Goal: Information Seeking & Learning: Learn about a topic

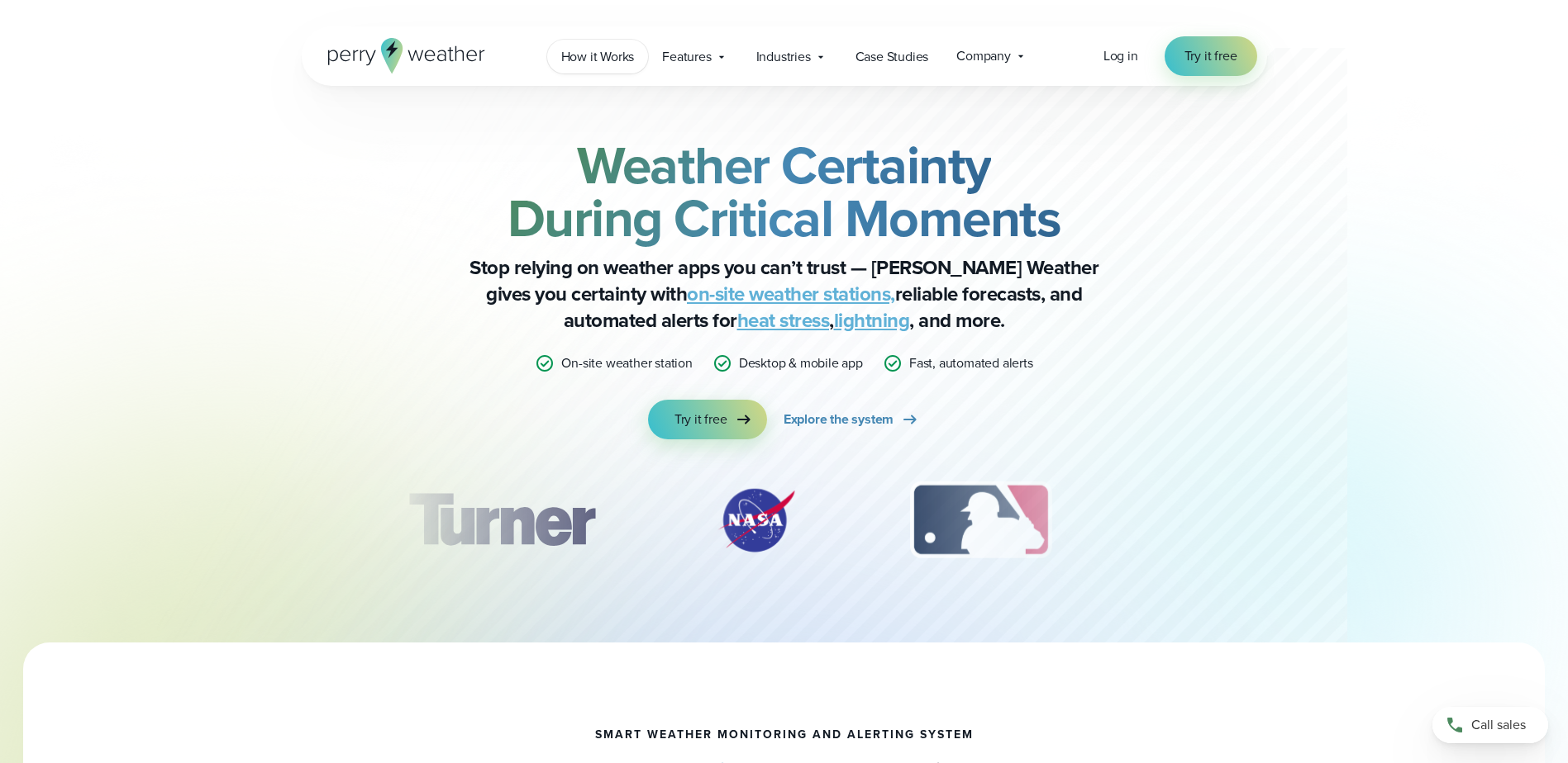
click at [604, 57] on span "How it Works" at bounding box center [597, 56] width 74 height 20
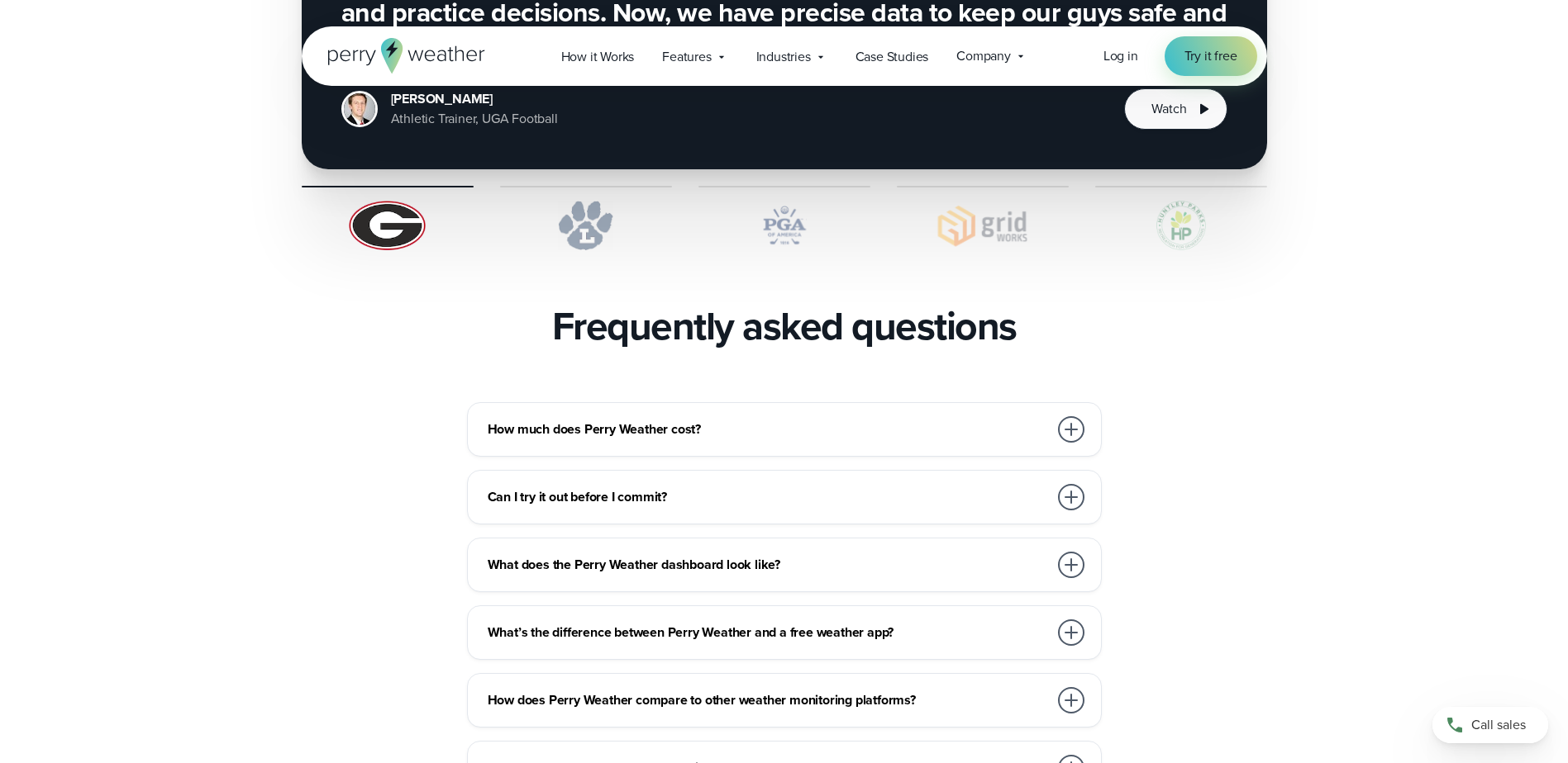
scroll to position [3718, 0]
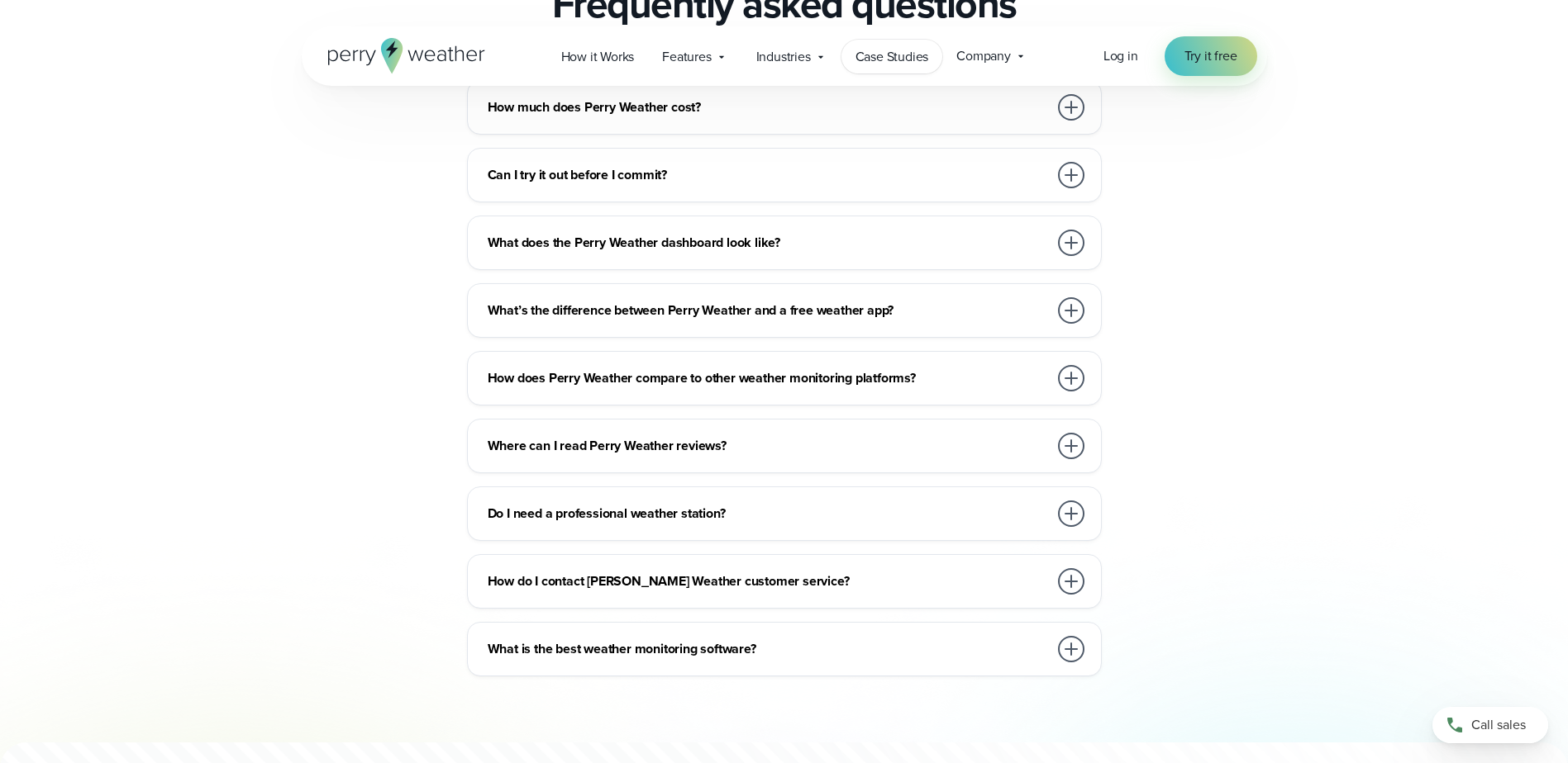
click at [886, 50] on span "Case Studies" at bounding box center [891, 56] width 74 height 20
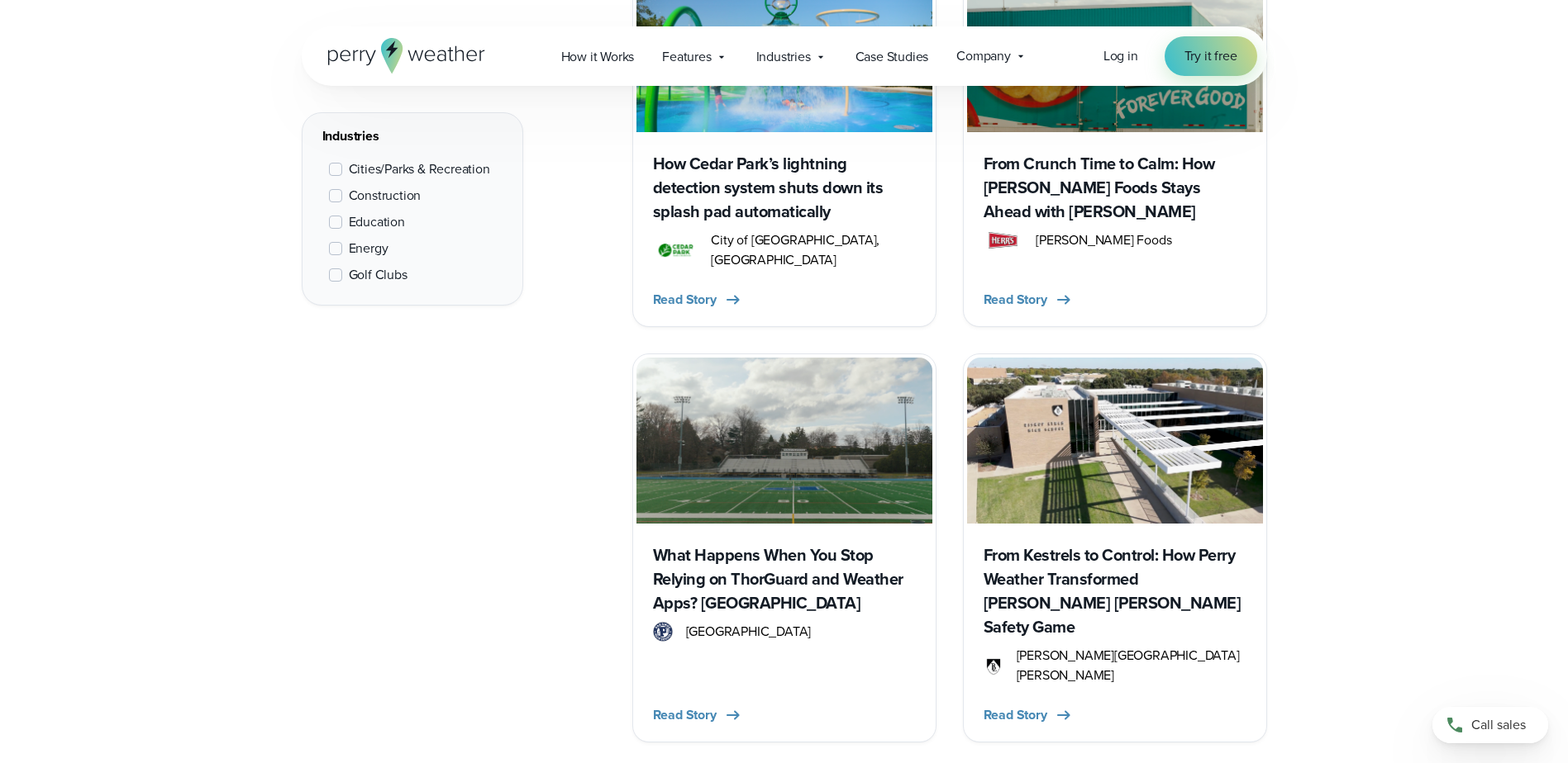
scroll to position [2396, 0]
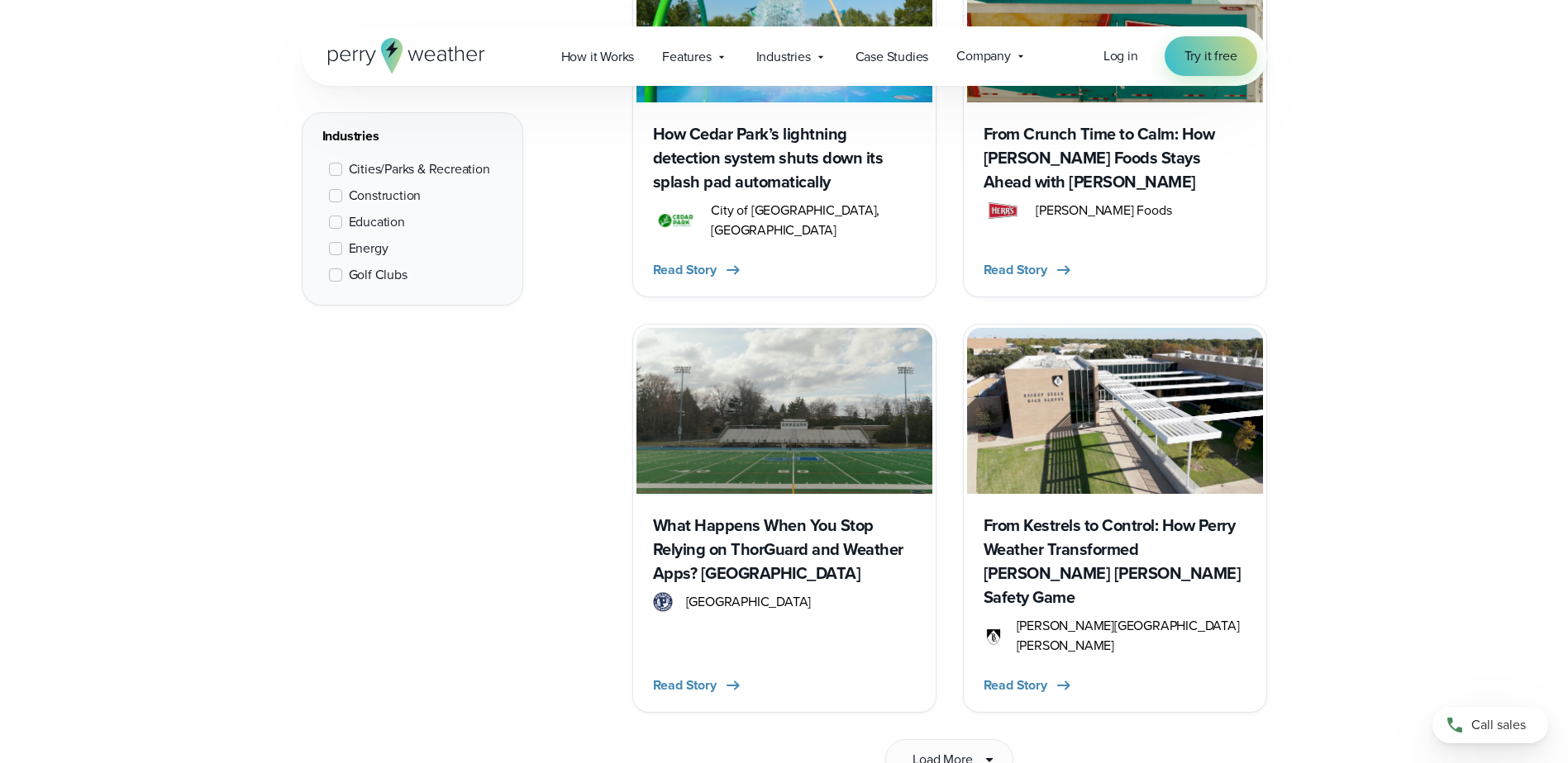
click at [828, 534] on h3 "What Happens When You Stop Relying on ThorGuard and Weather Apps? Ask Paramus H…" at bounding box center [784, 549] width 263 height 72
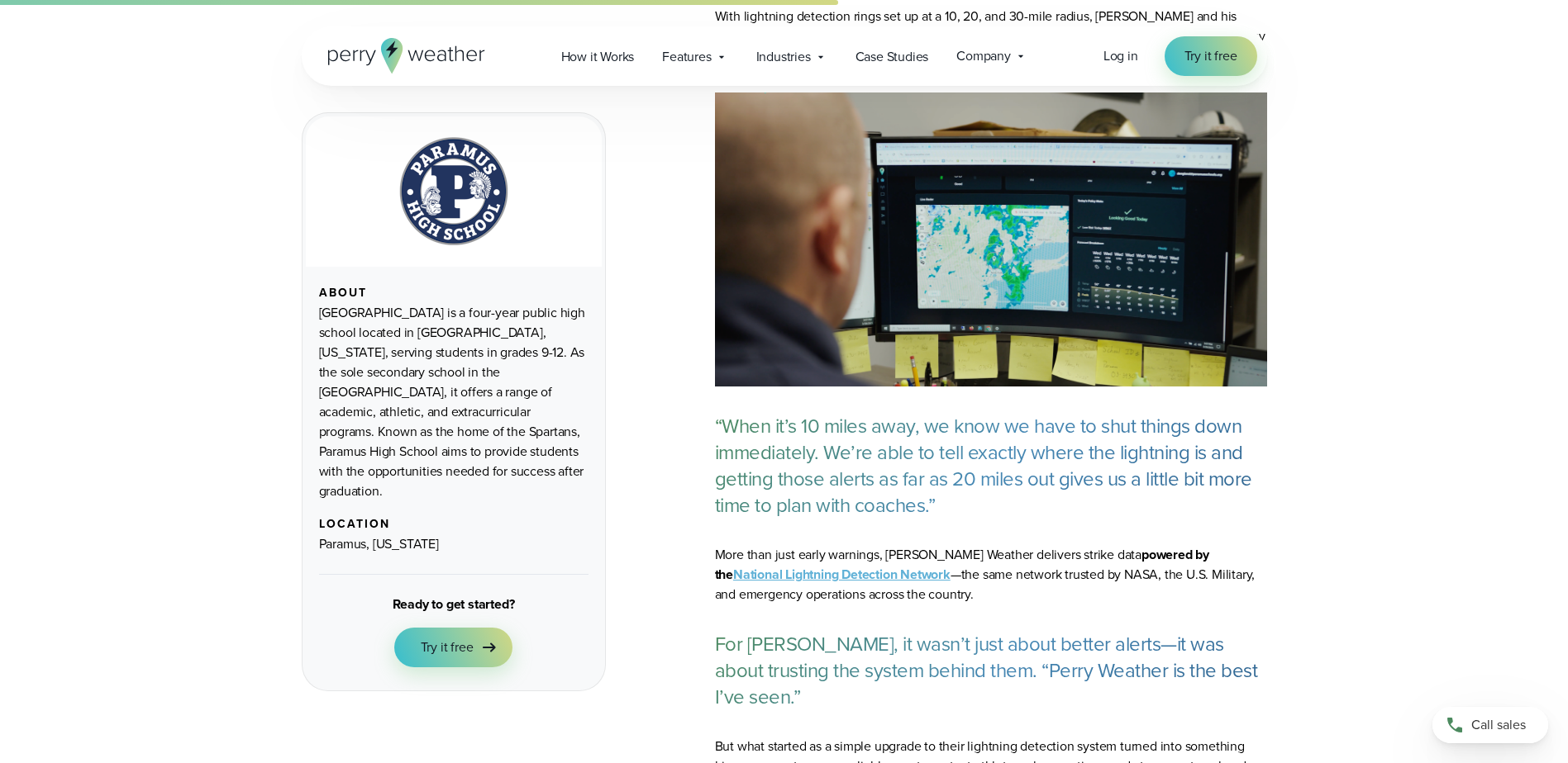
scroll to position [1900, 0]
click at [780, 44] on div "Industries Featured Case Study How PGA of America is Prioritizing Golfer Safety…" at bounding box center [792, 56] width 99 height 33
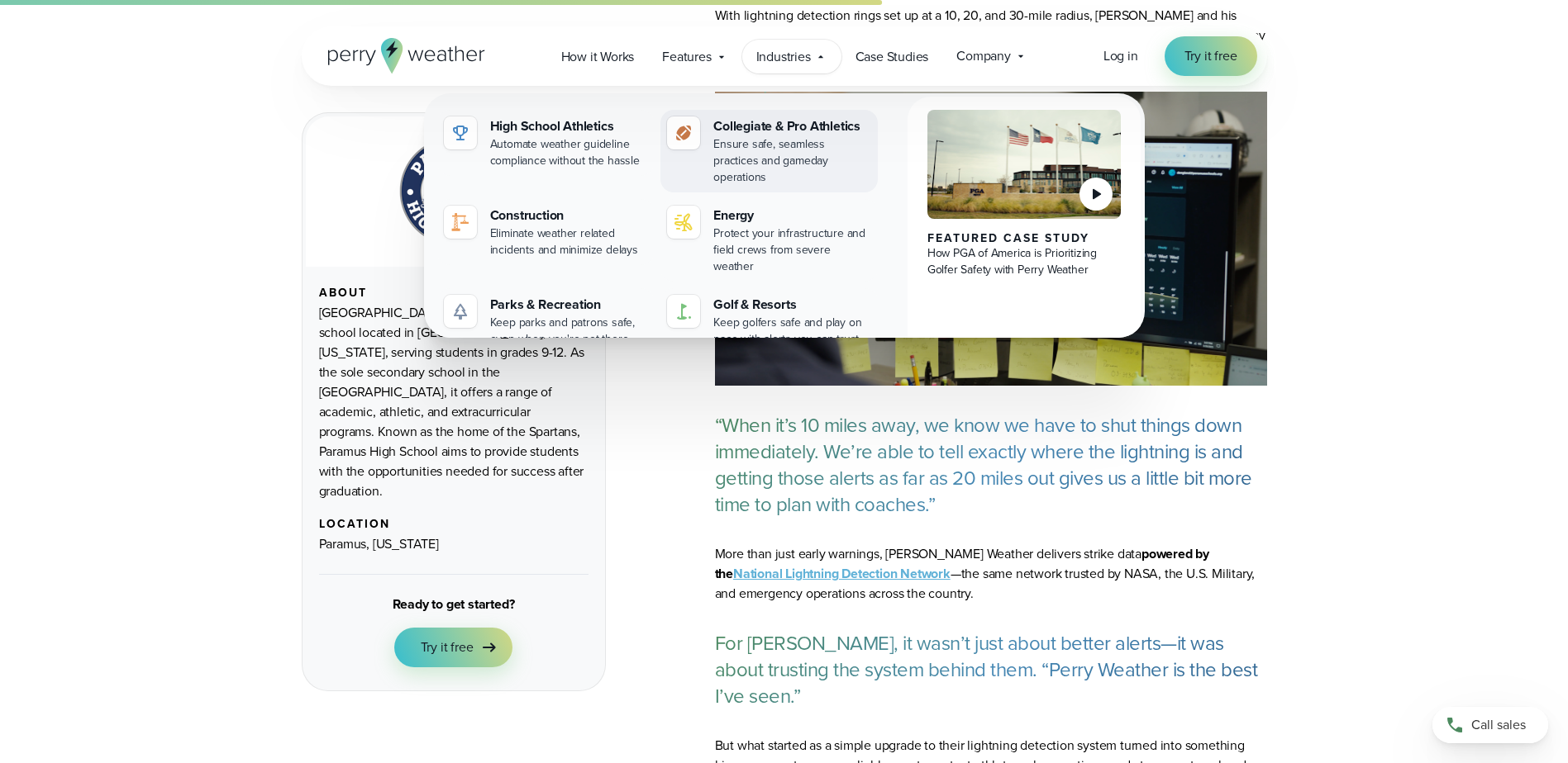
click at [810, 124] on div "Collegiate & Pro Athletics" at bounding box center [792, 126] width 158 height 20
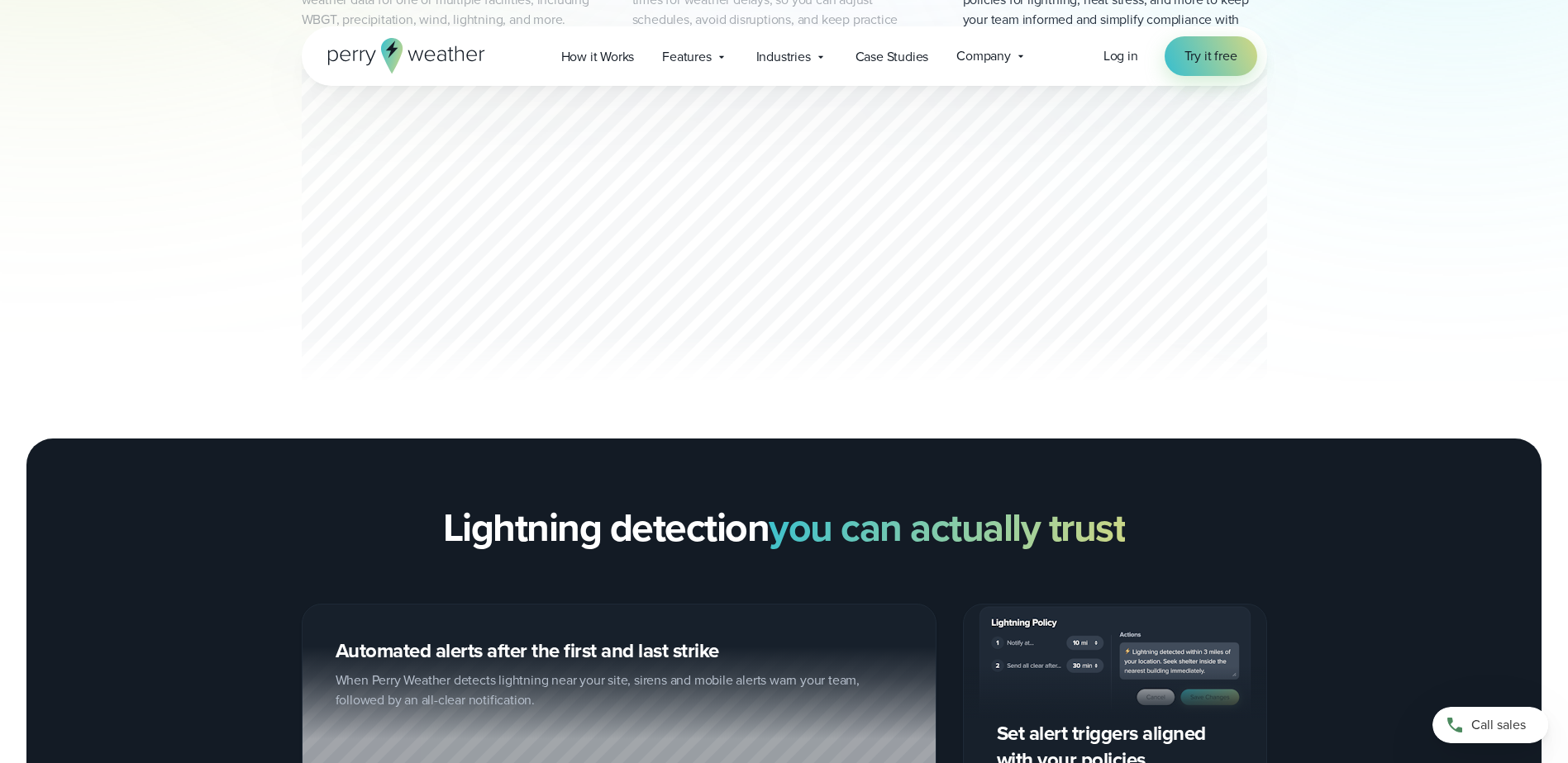
scroll to position [744, 0]
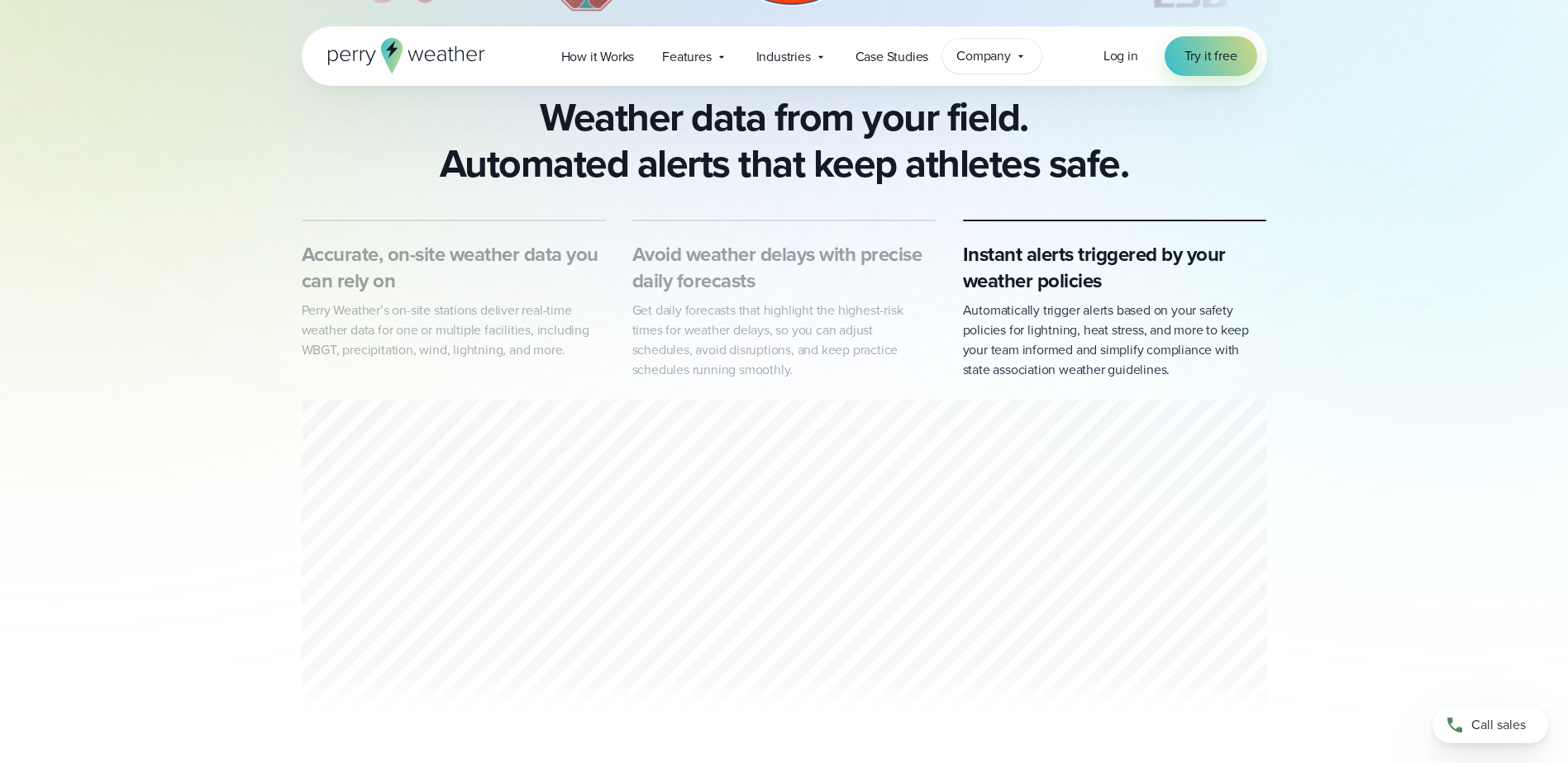
click at [1020, 48] on div "Company Contact Us Reach out to us for sales or support questions" at bounding box center [992, 56] width 99 height 34
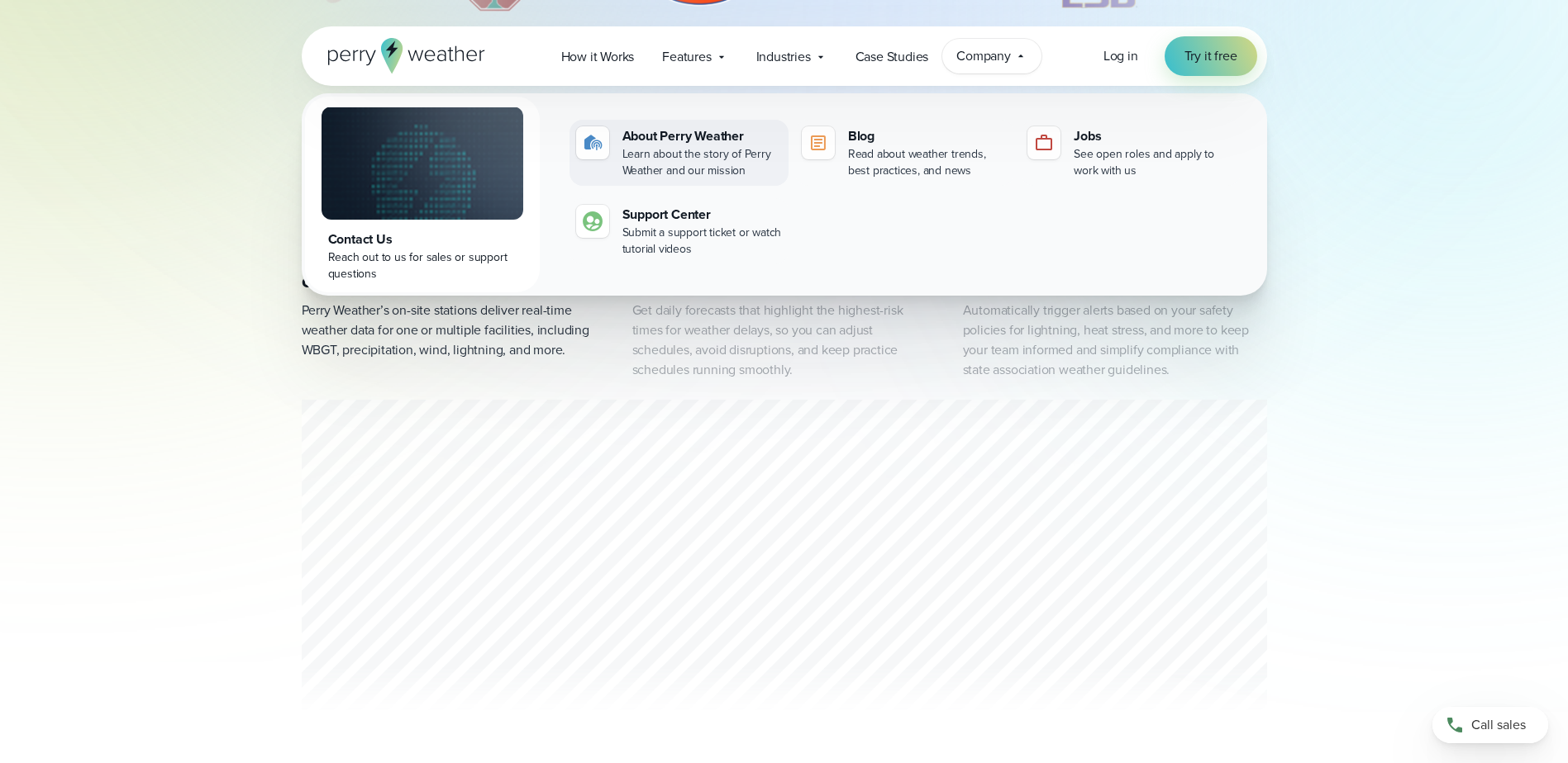
click at [731, 133] on div "About Perry Weather" at bounding box center [701, 136] width 160 height 20
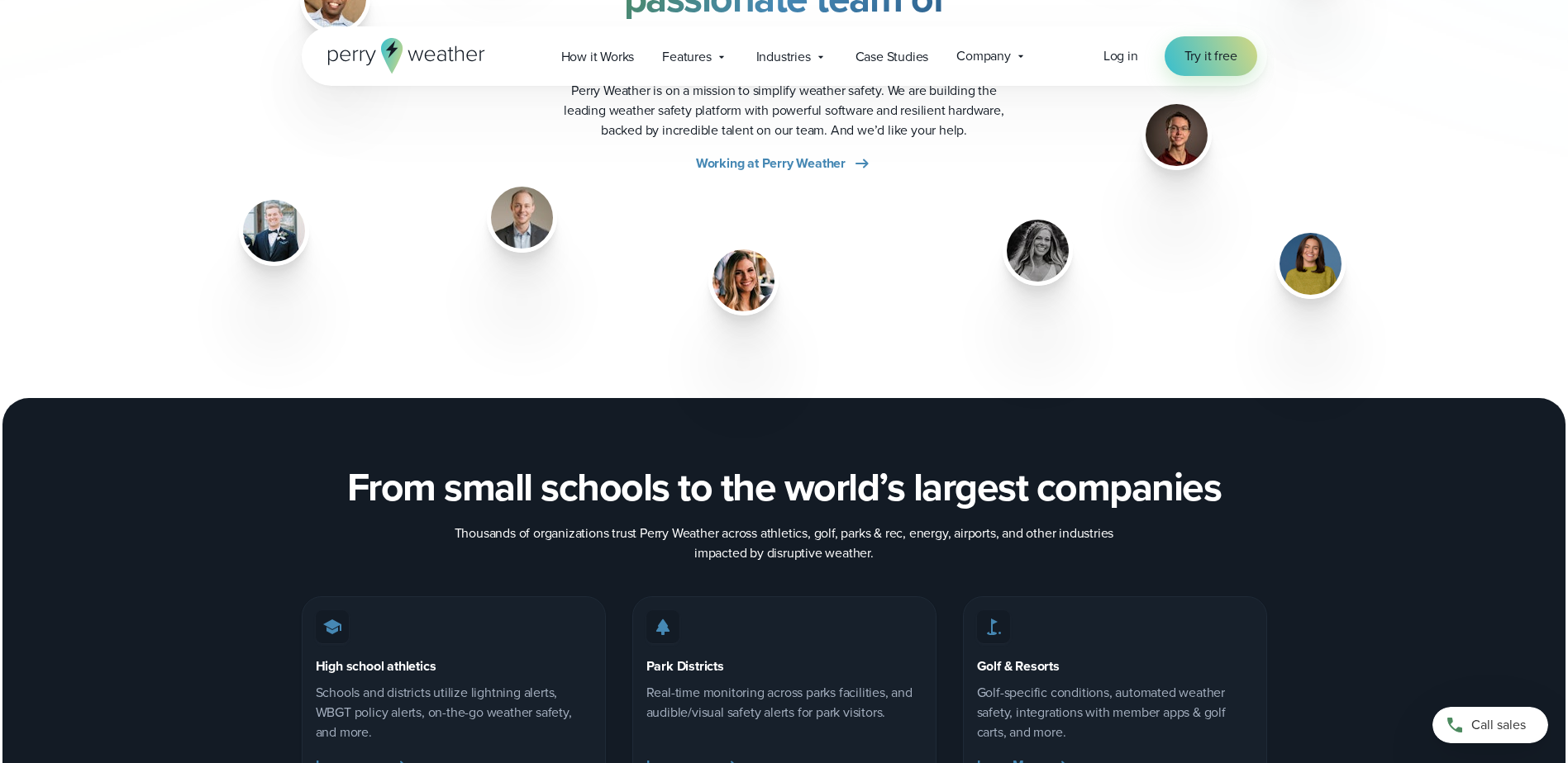
scroll to position [2396, 0]
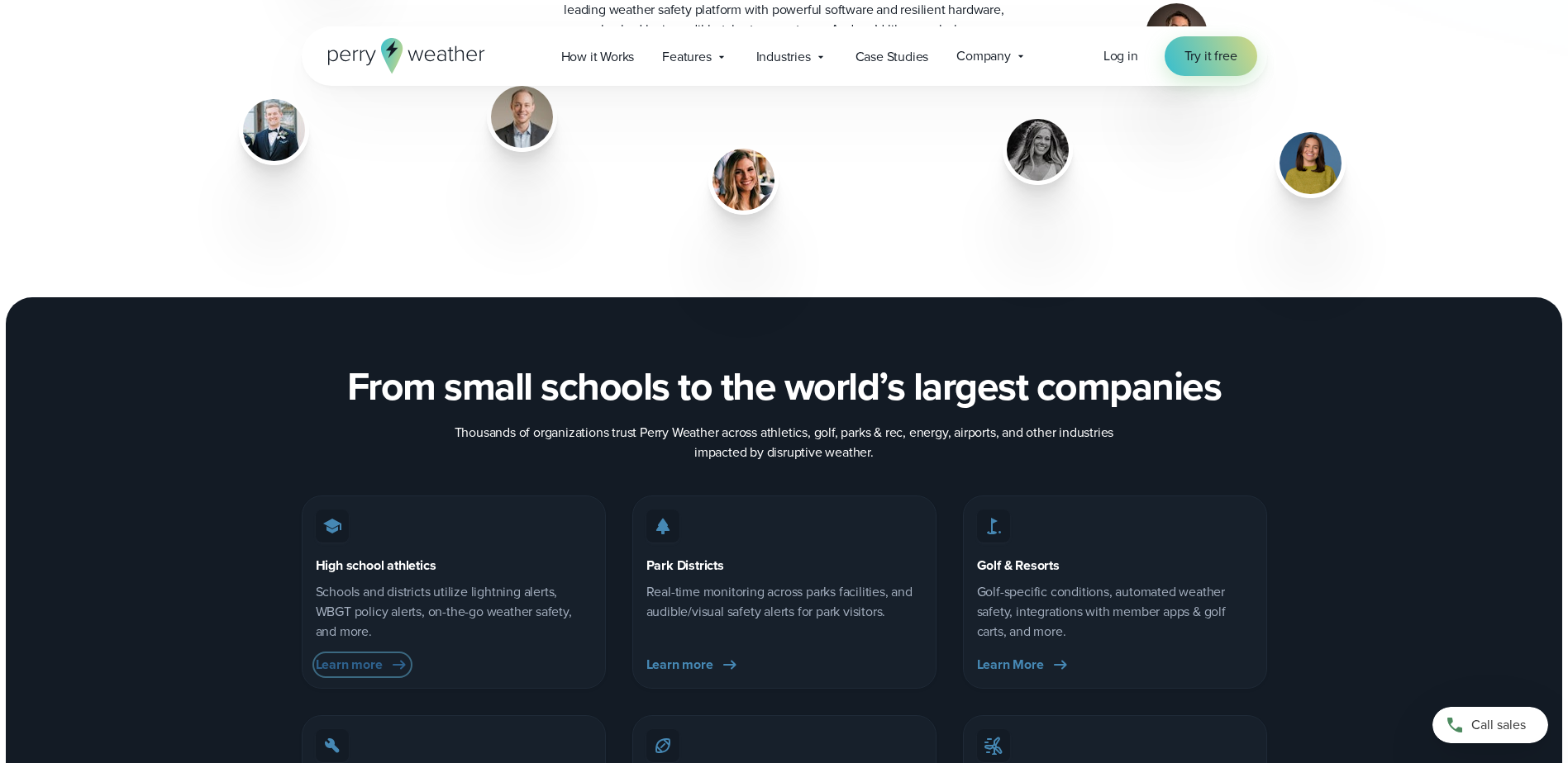
click at [364, 666] on span "Learn more" at bounding box center [349, 665] width 67 height 20
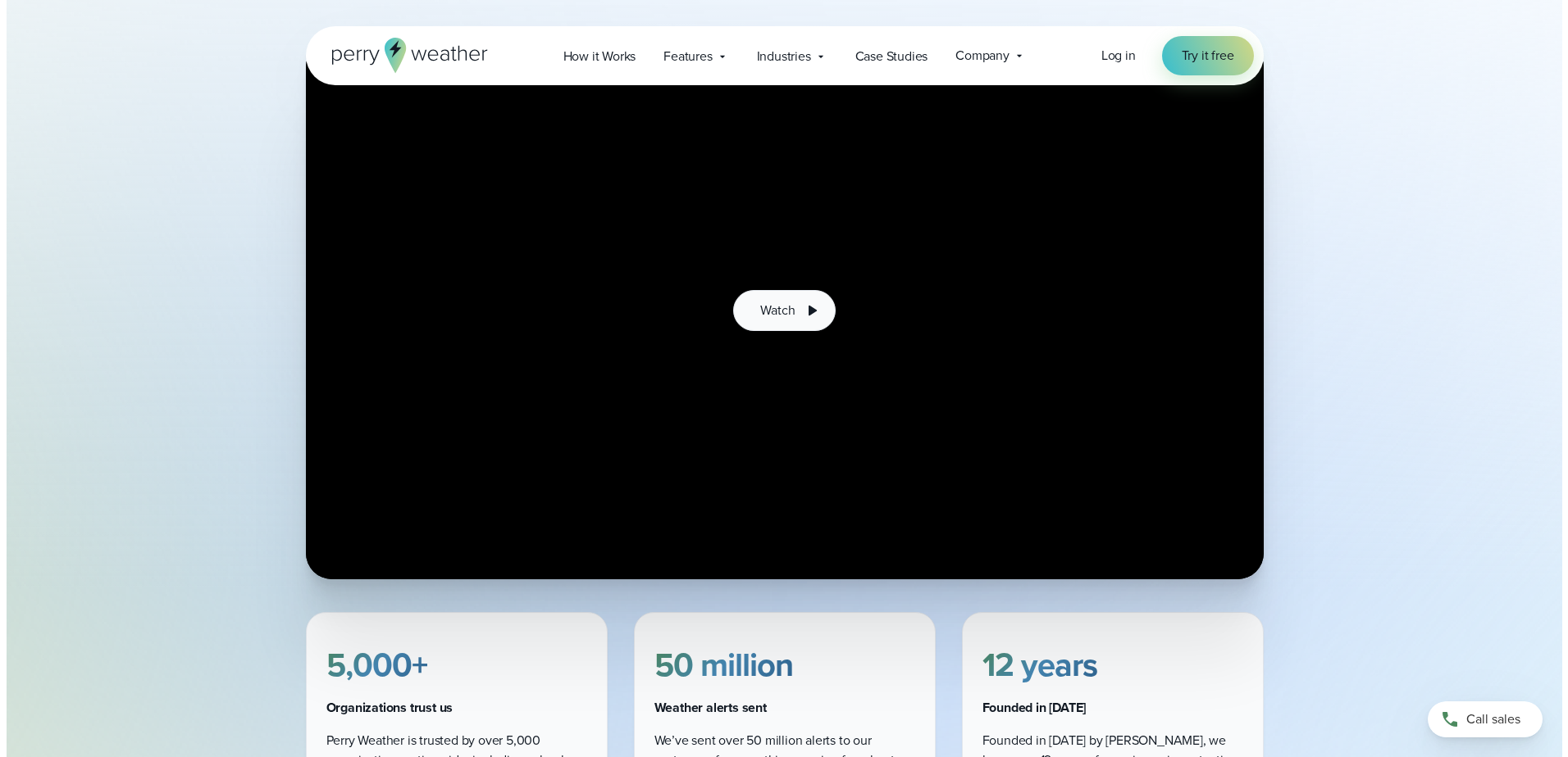
scroll to position [410, 0]
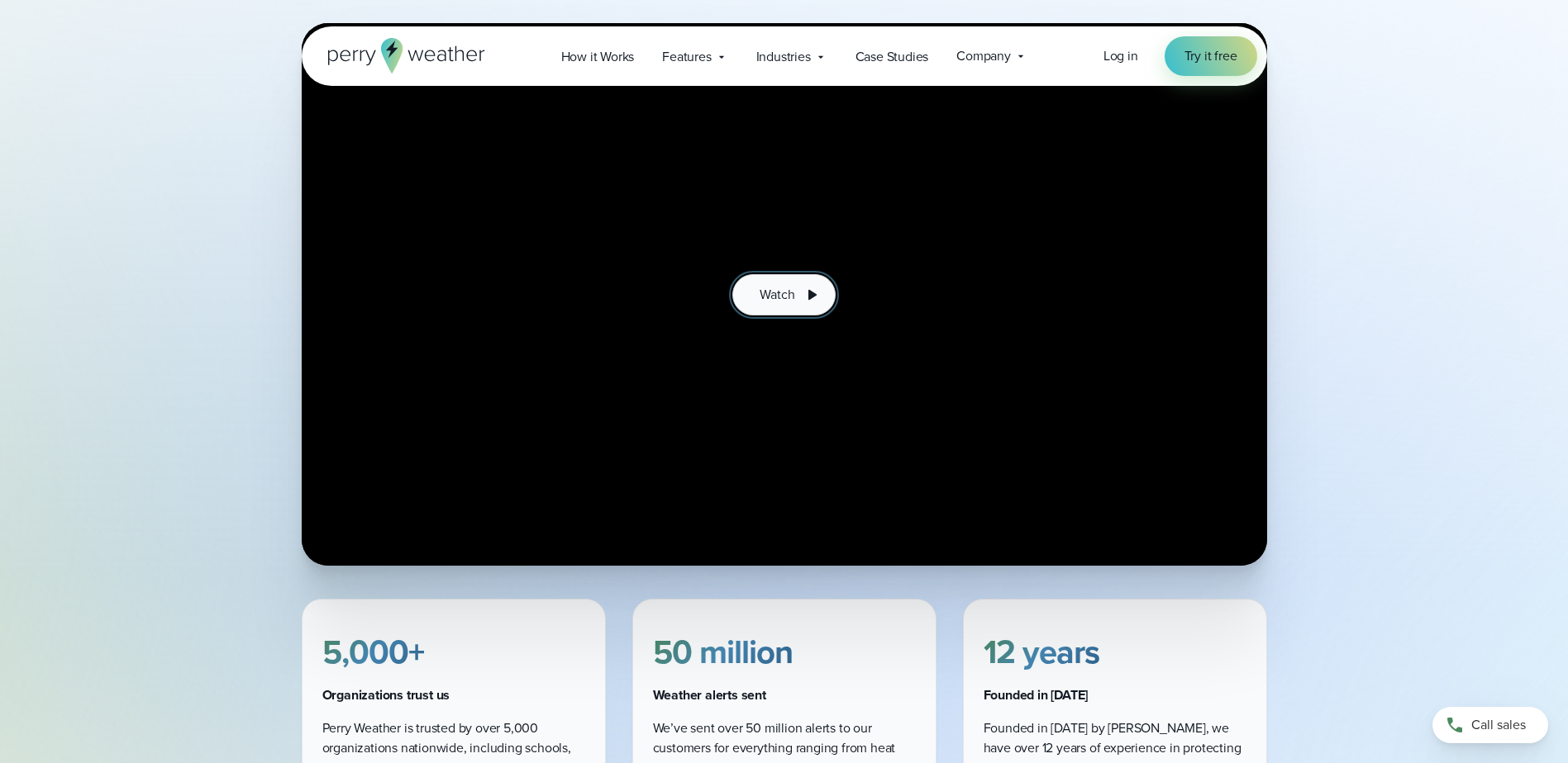
click at [764, 303] on span "Watch" at bounding box center [777, 294] width 34 height 20
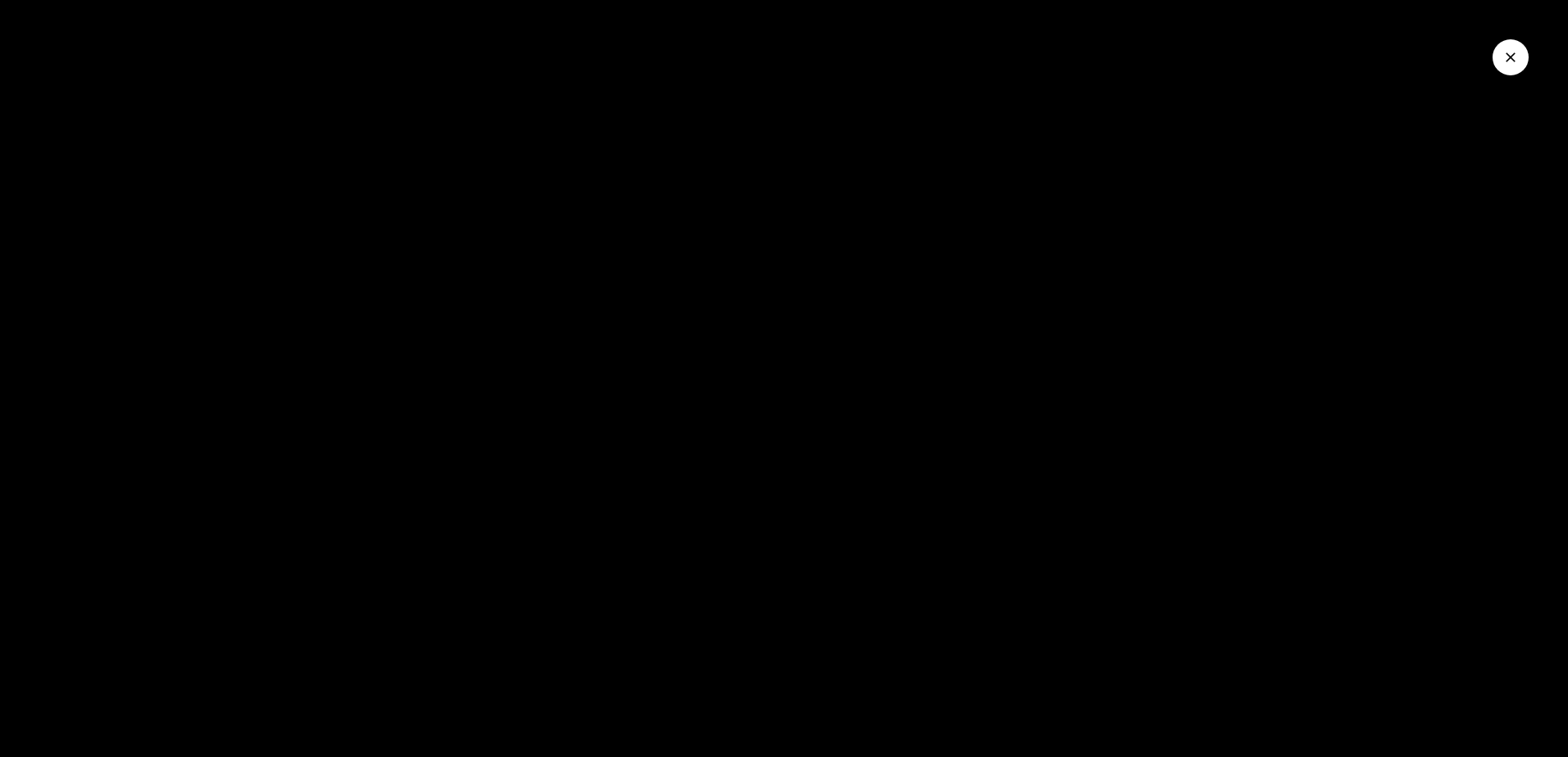
click at [1152, 344] on div at bounding box center [784, 378] width 1568 height 757
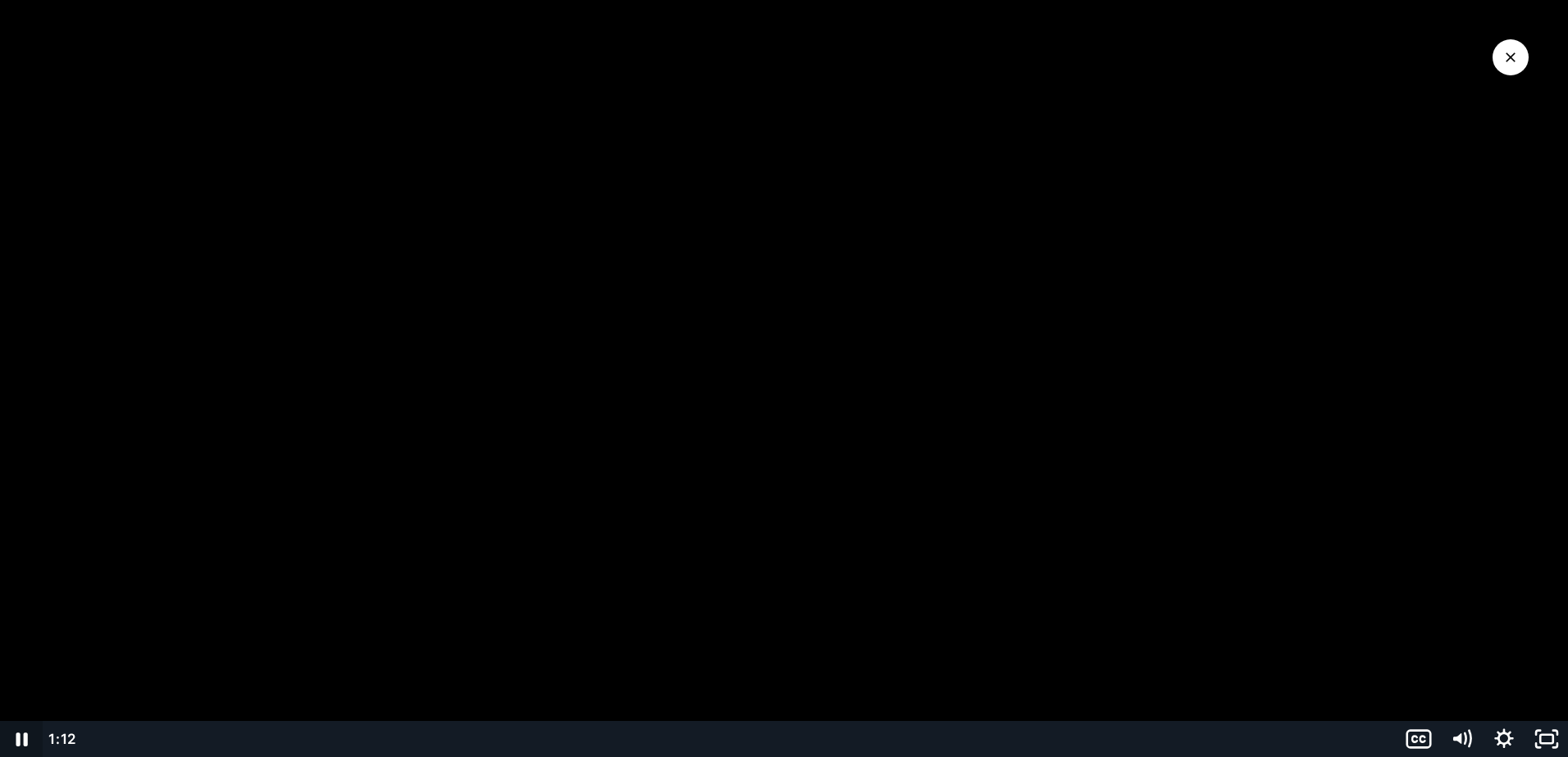
click at [13, 733] on icon "Pause" at bounding box center [21, 739] width 43 height 36
click at [21, 748] on icon "Play Video" at bounding box center [23, 739] width 43 height 36
click at [494, 288] on div at bounding box center [784, 378] width 1568 height 757
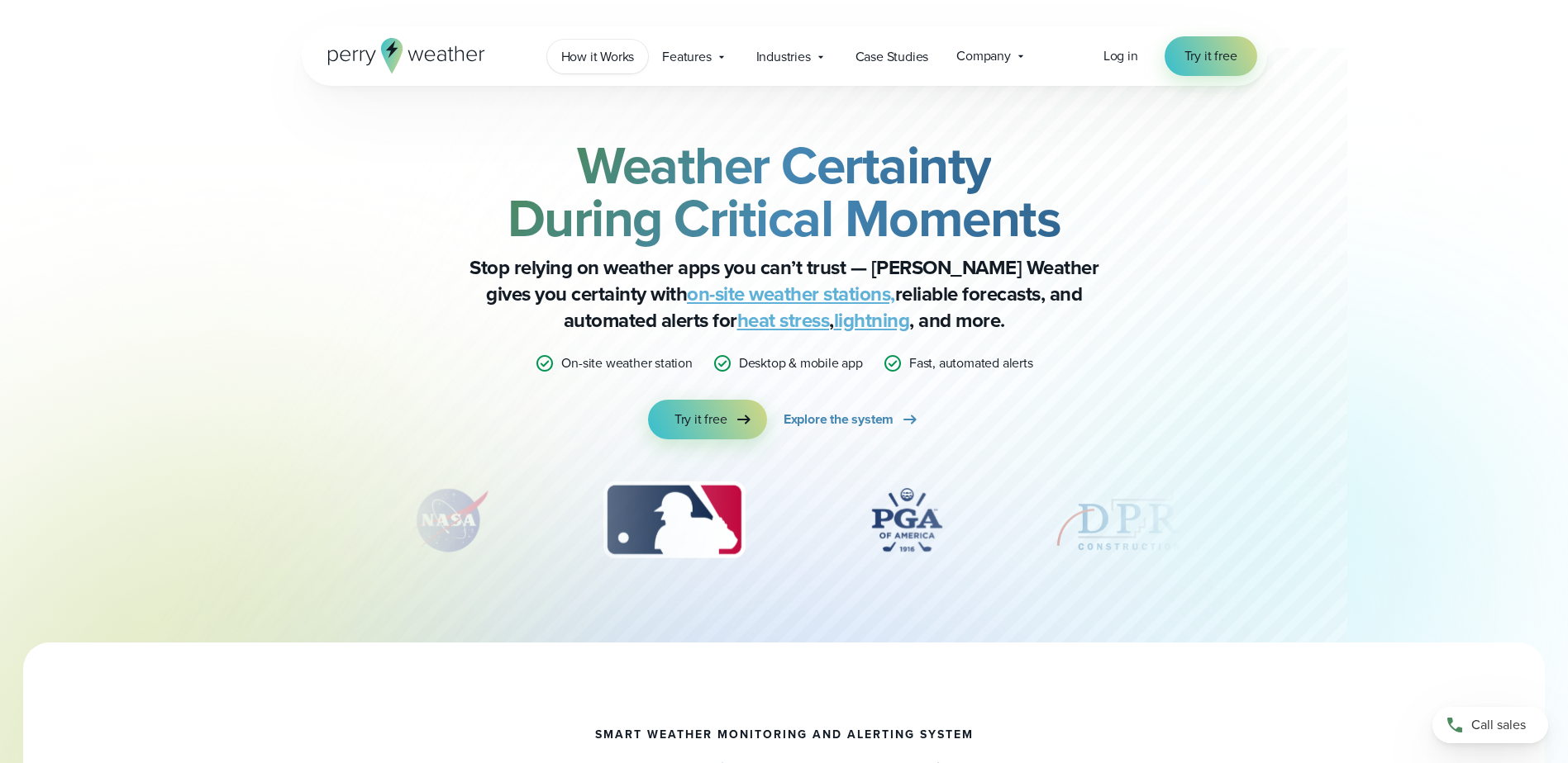
click at [615, 52] on span "How it Works" at bounding box center [597, 56] width 74 height 20
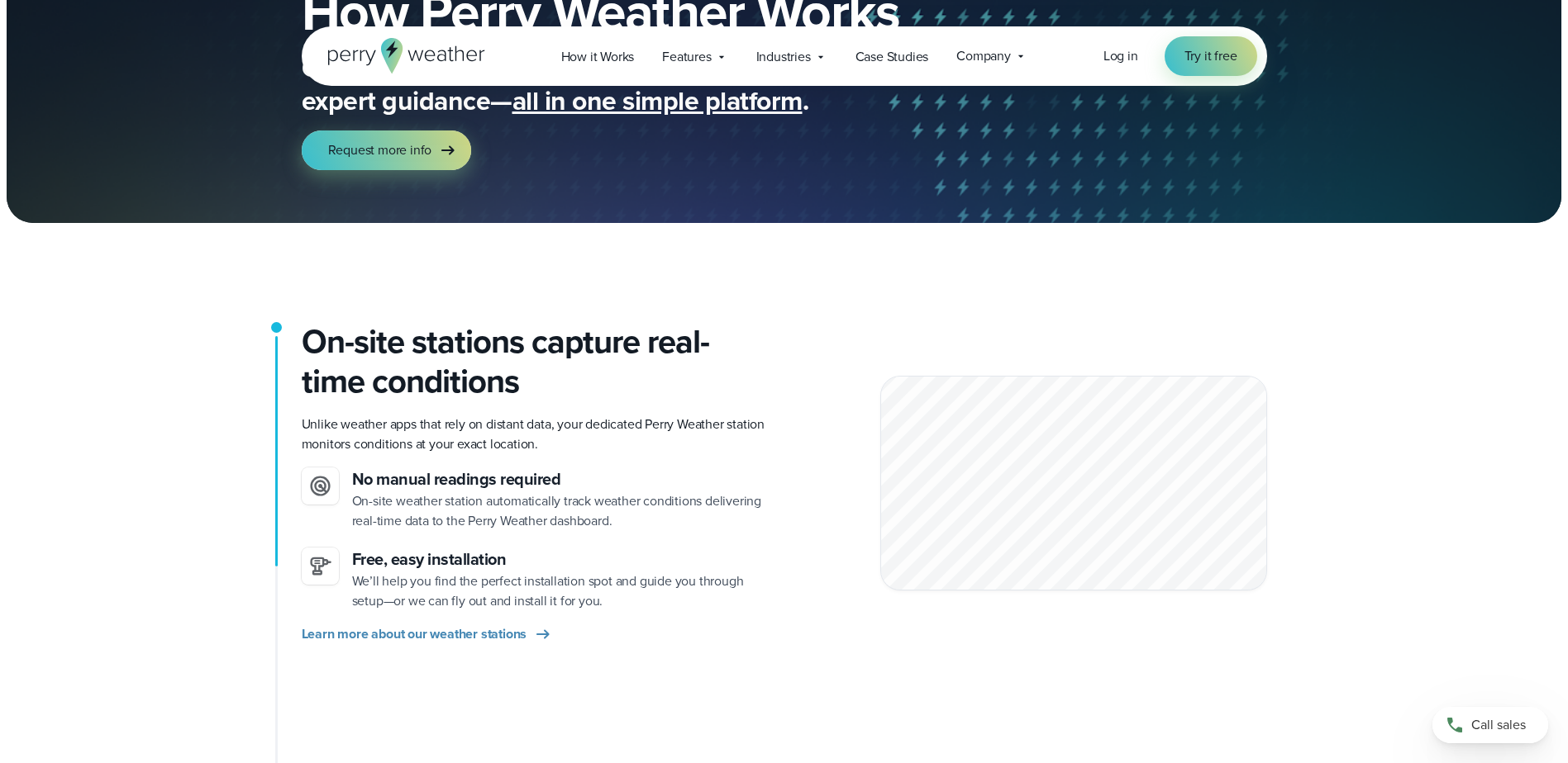
scroll to position [248, 0]
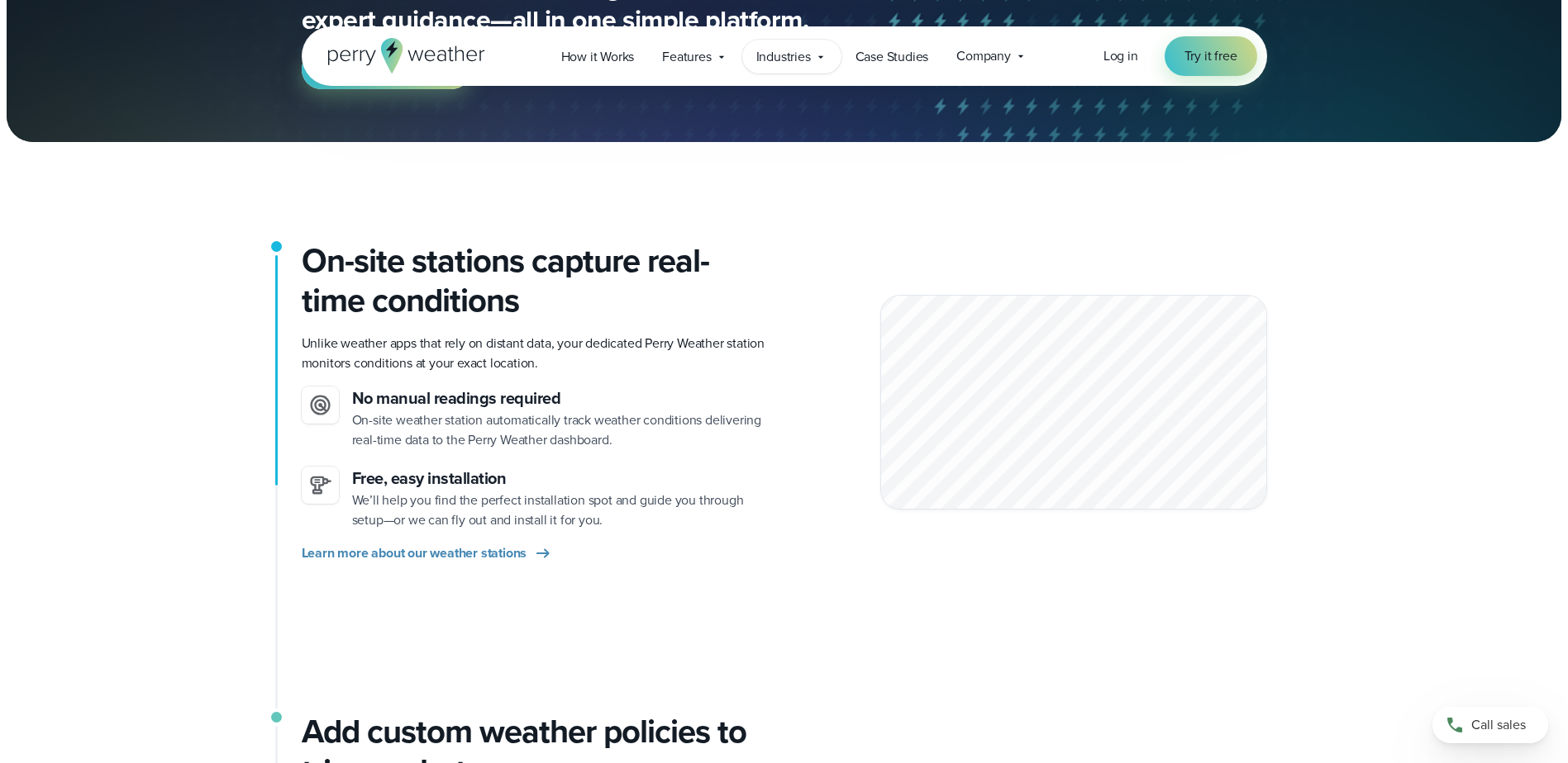
click at [822, 56] on icon at bounding box center [820, 56] width 5 height 3
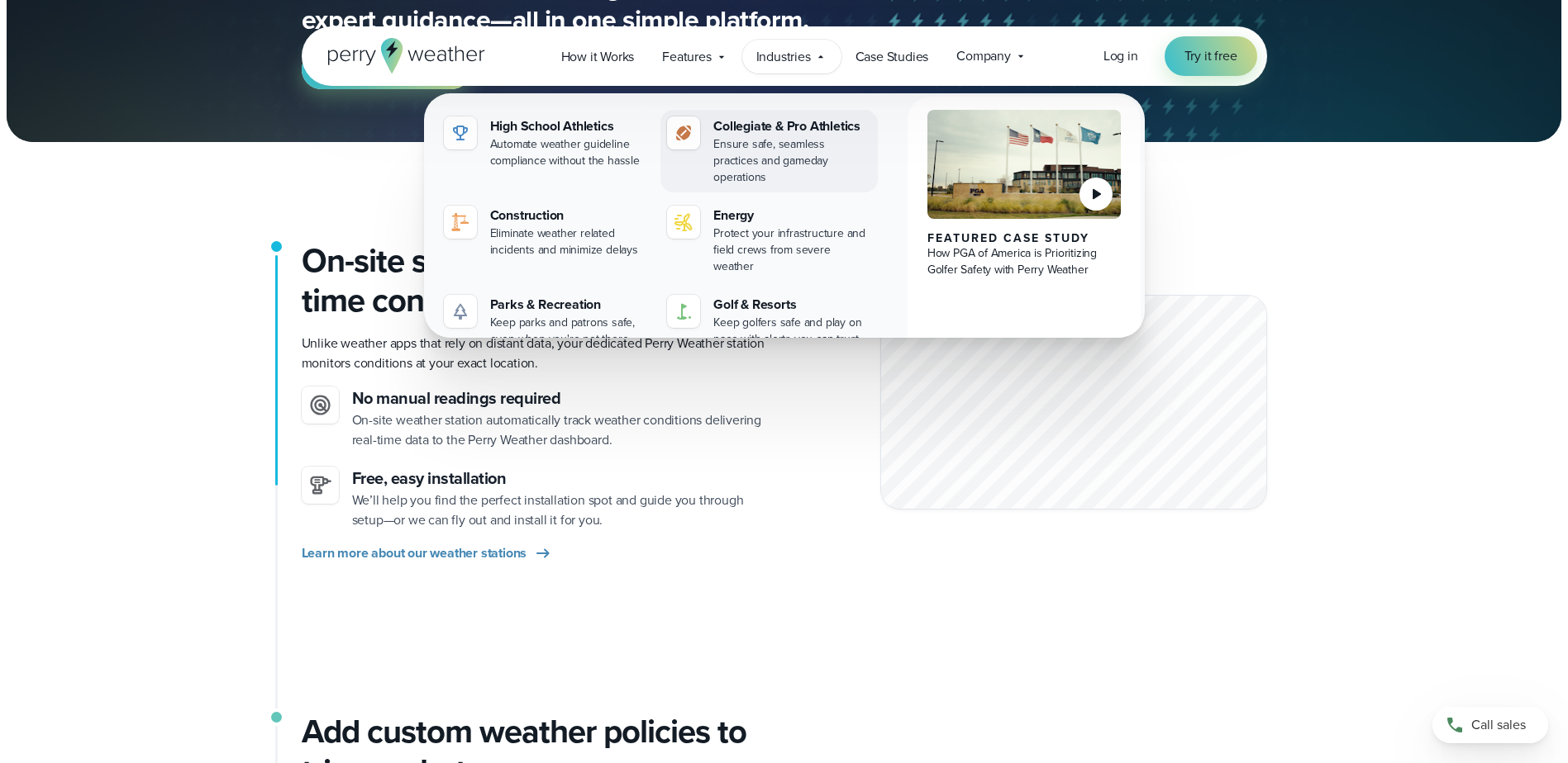
click at [832, 144] on div "Ensure safe, seamless practices and gameday operations" at bounding box center [792, 161] width 158 height 50
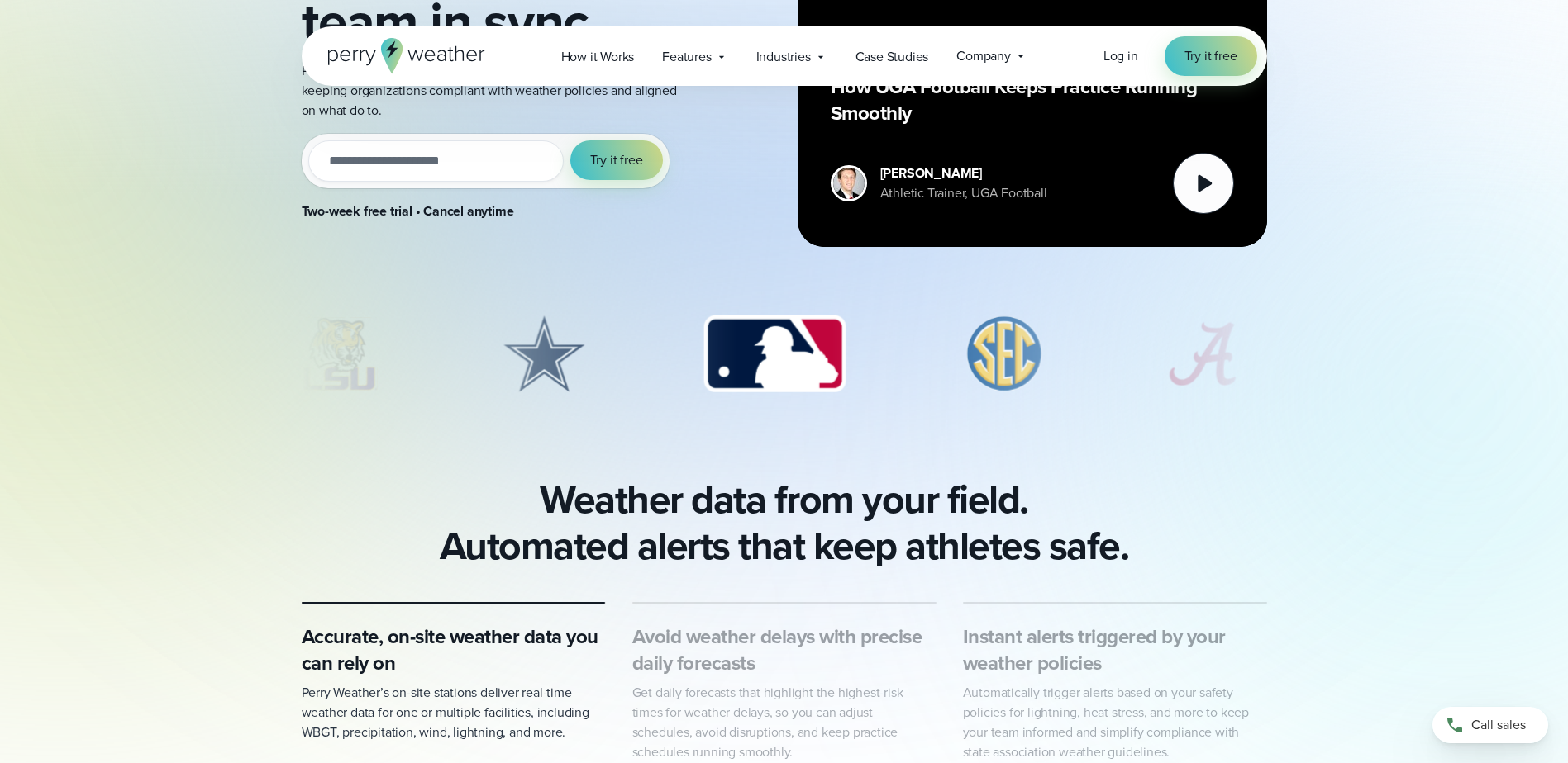
scroll to position [330, 0]
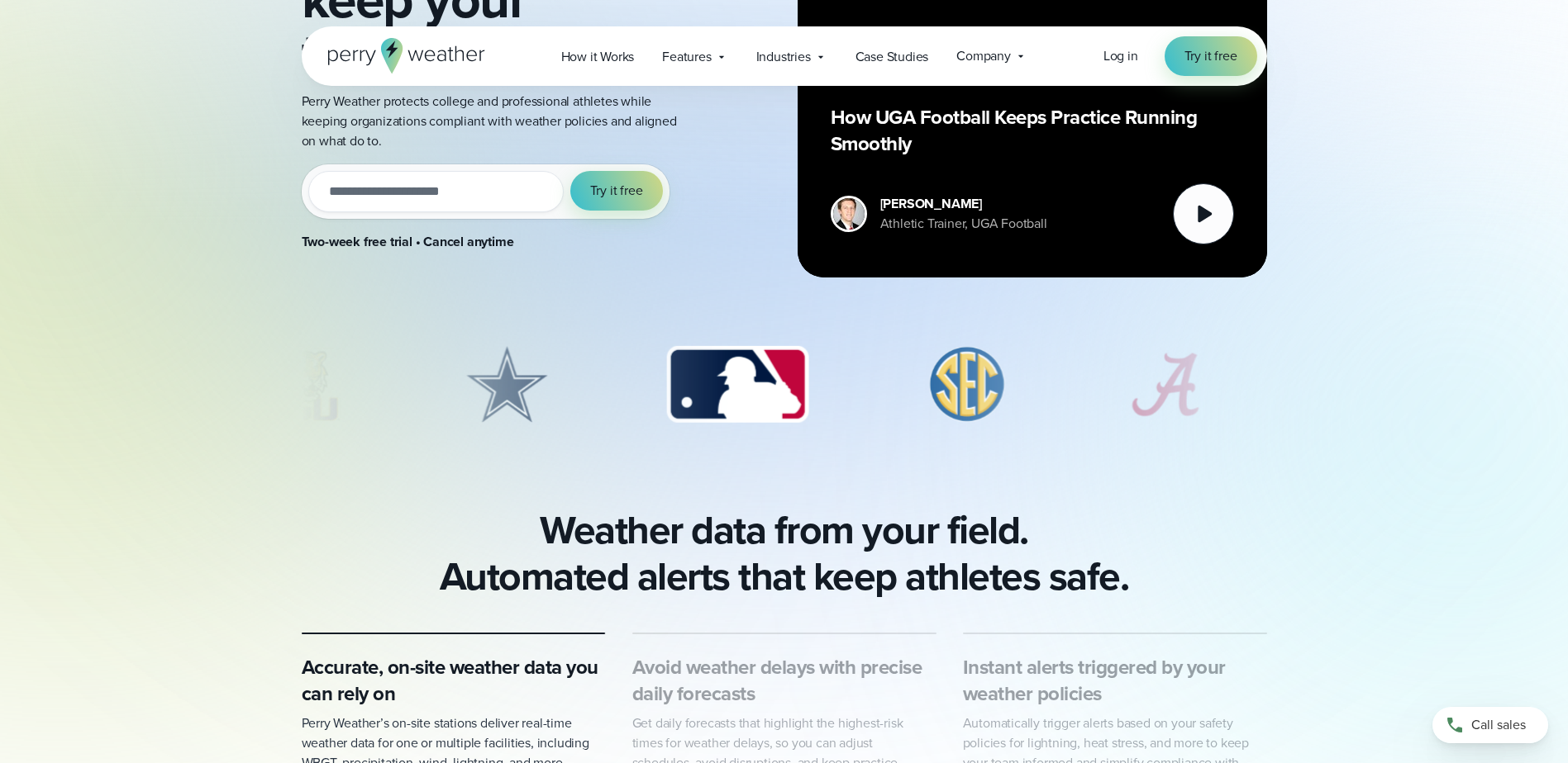
click at [723, 395] on img "3 of 8" at bounding box center [737, 385] width 175 height 83
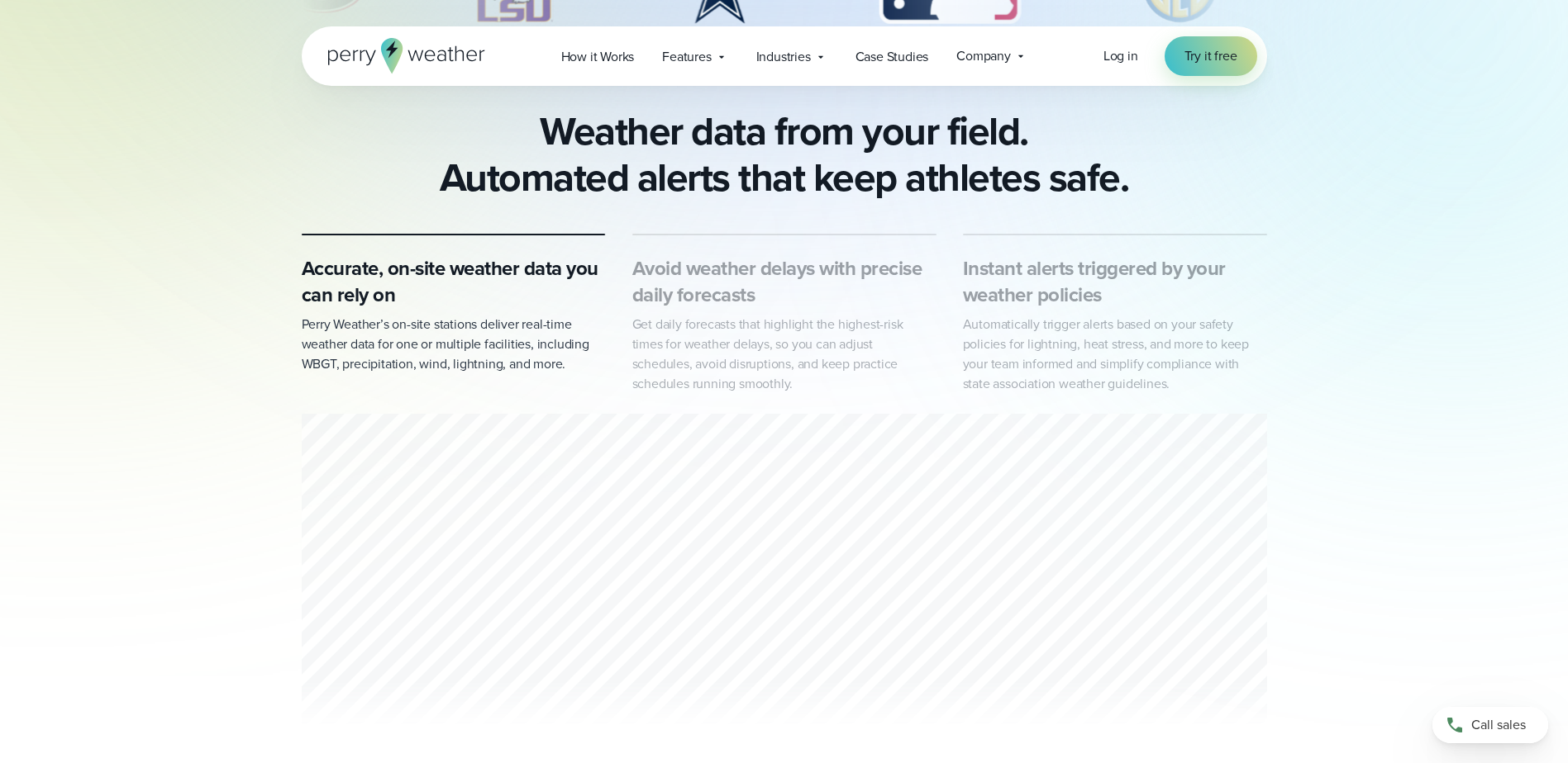
scroll to position [744, 0]
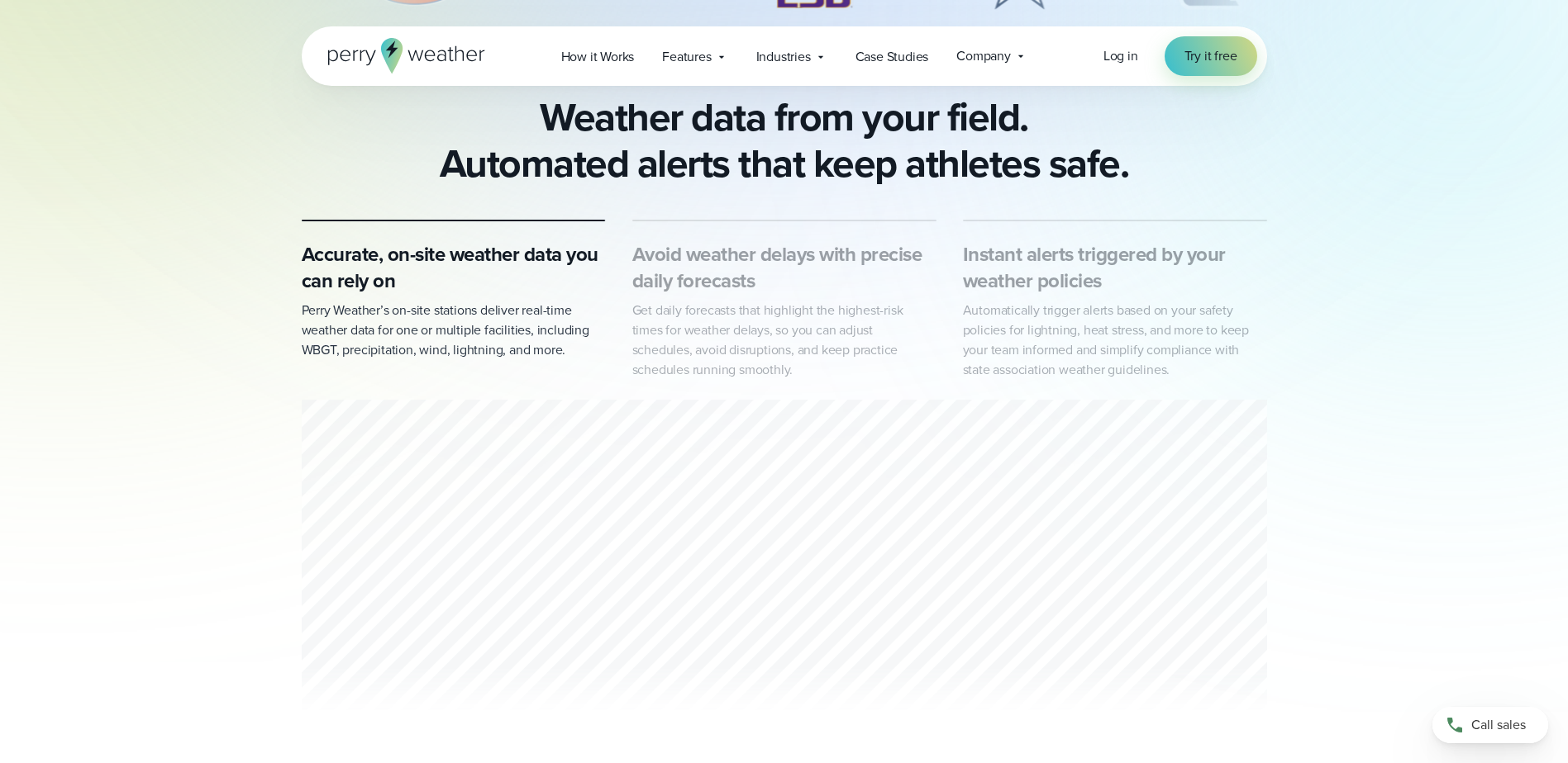
click at [1058, 279] on h3 "Instant alerts triggered by your weather policies" at bounding box center [1115, 267] width 304 height 53
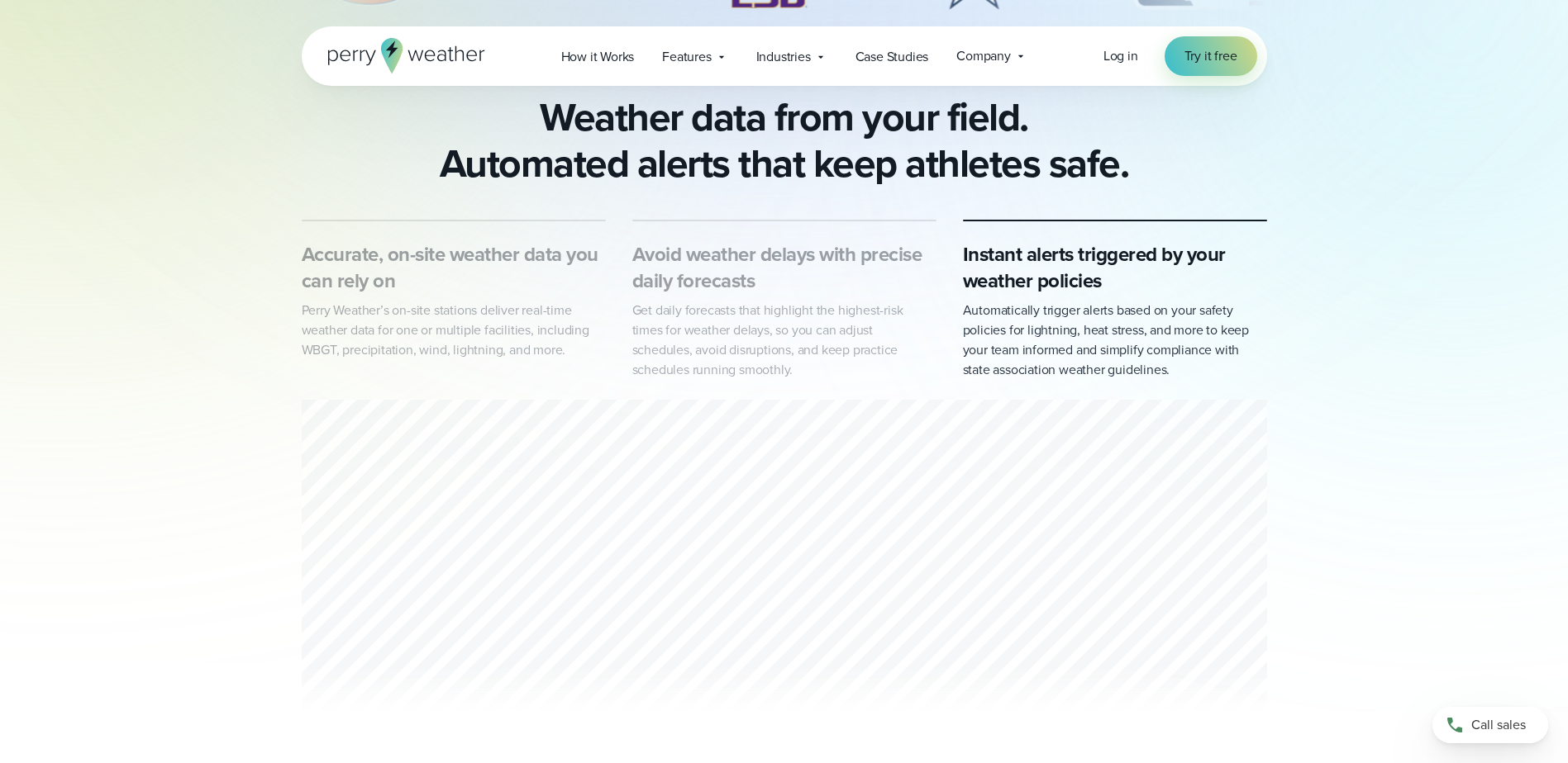
click at [1075, 312] on p "Automatically trigger alerts based on your safety policies for lightning, heat …" at bounding box center [1115, 340] width 304 height 79
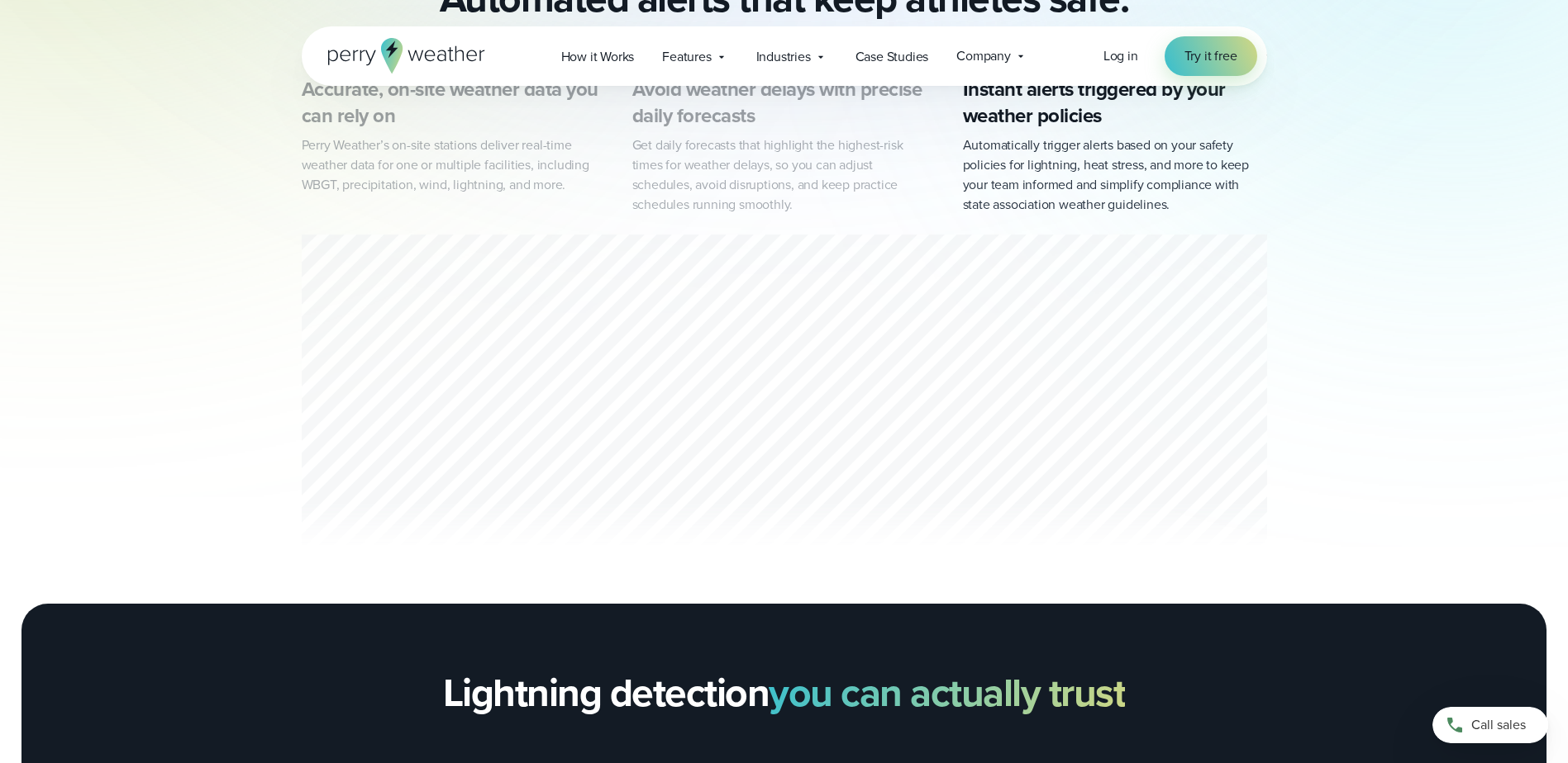
scroll to position [1570, 0]
